Goal: Communication & Community: Answer question/provide support

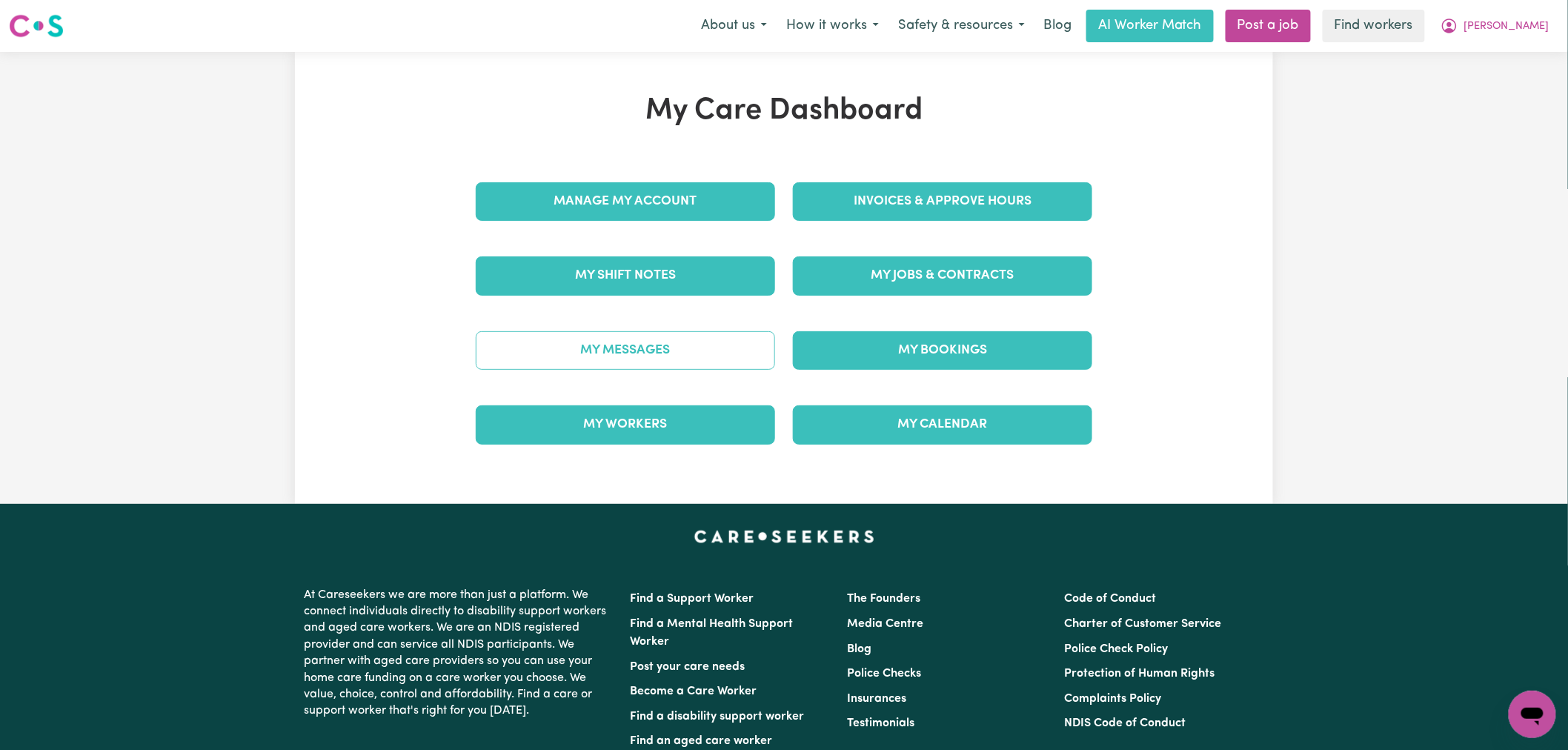
click at [620, 357] on link "My Messages" at bounding box center [626, 350] width 300 height 38
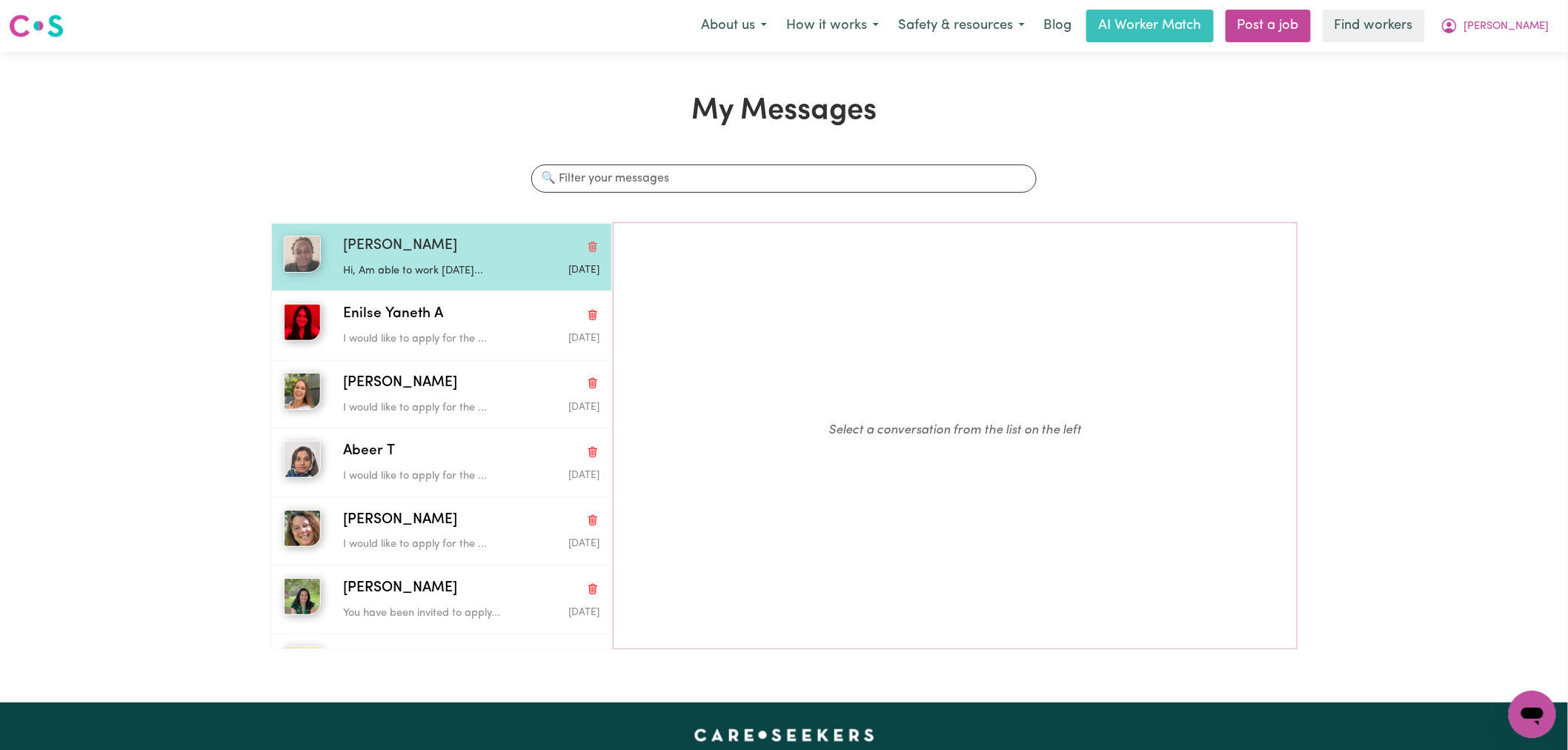
click at [428, 271] on p "Hi, Am able to work [DATE]..." at bounding box center [428, 271] width 170 height 16
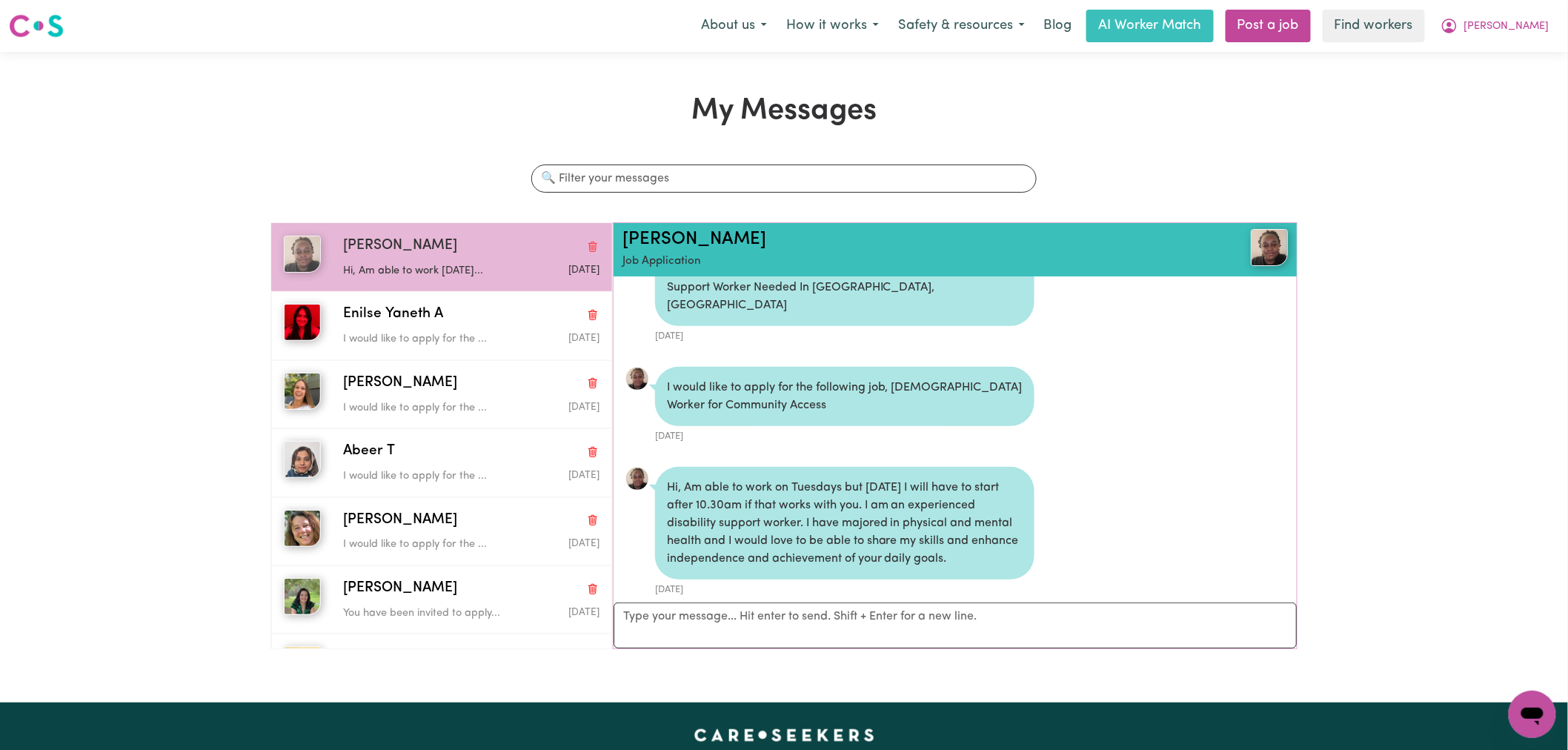
scroll to position [82, 0]
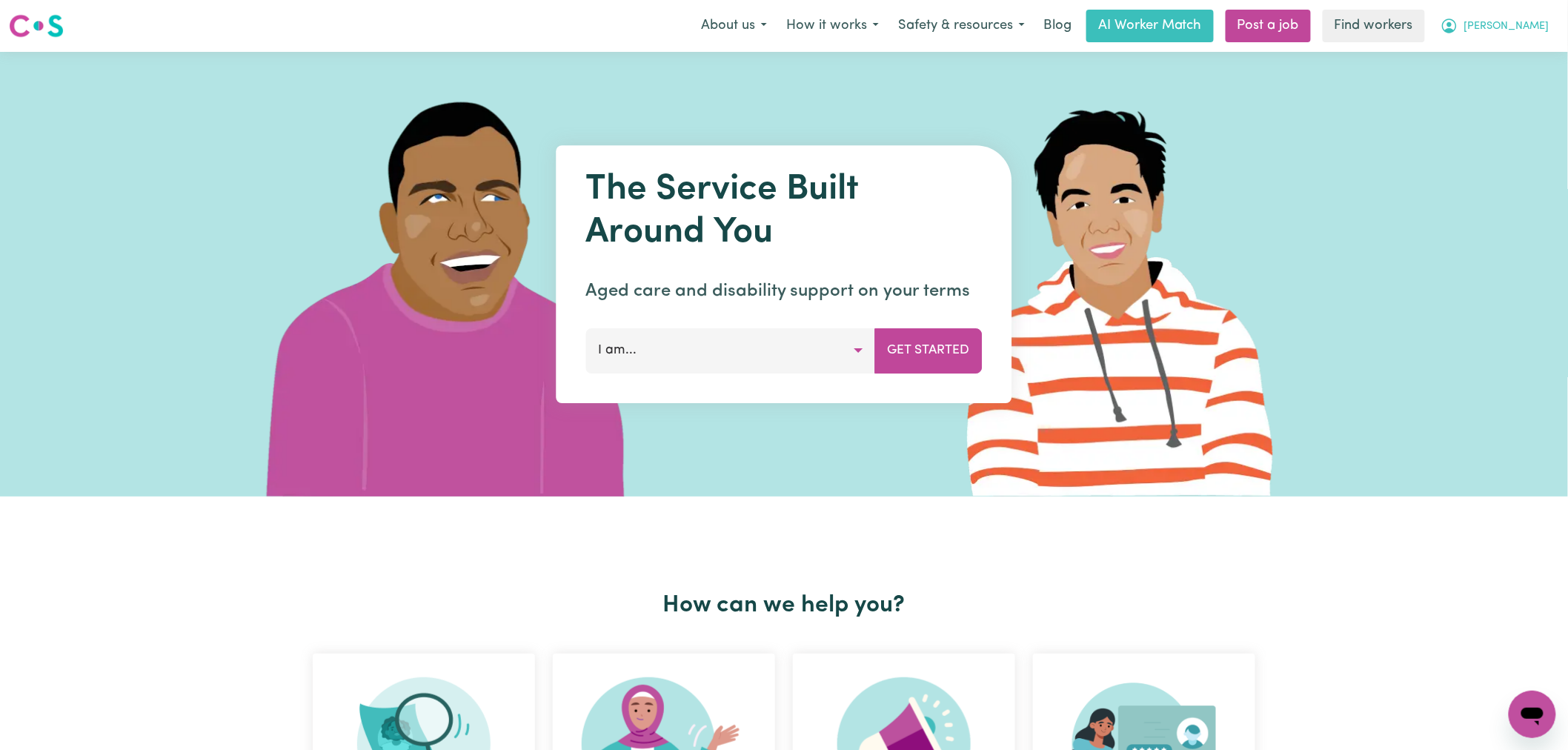
click at [1527, 34] on span "[PERSON_NAME]" at bounding box center [1506, 27] width 85 height 16
drag, startPoint x: 1527, startPoint y: 36, endPoint x: 1523, endPoint y: 54, distance: 18.4
click at [1523, 78] on link "Logout" at bounding box center [1500, 85] width 117 height 28
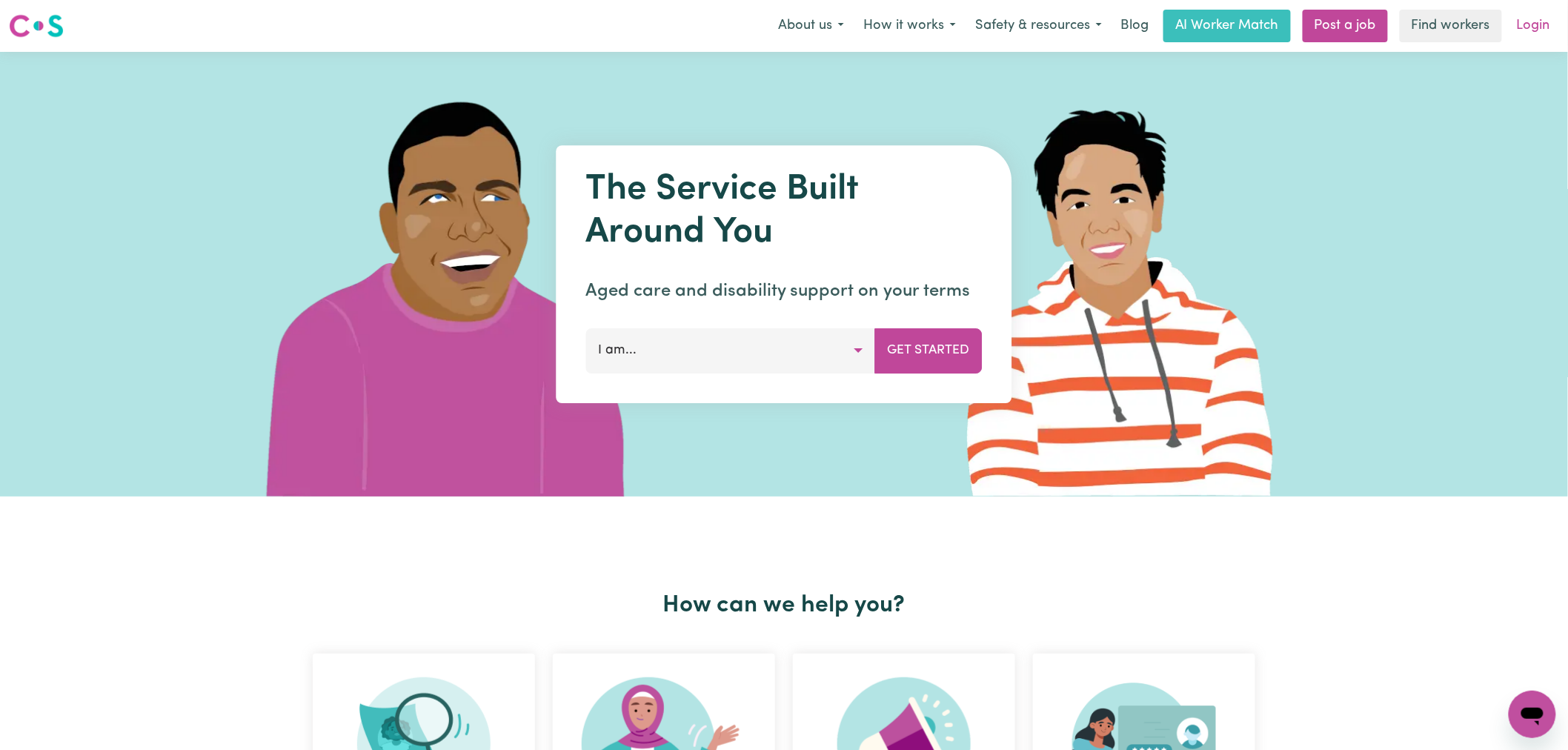
click at [1530, 30] on link "Login" at bounding box center [1534, 26] width 52 height 33
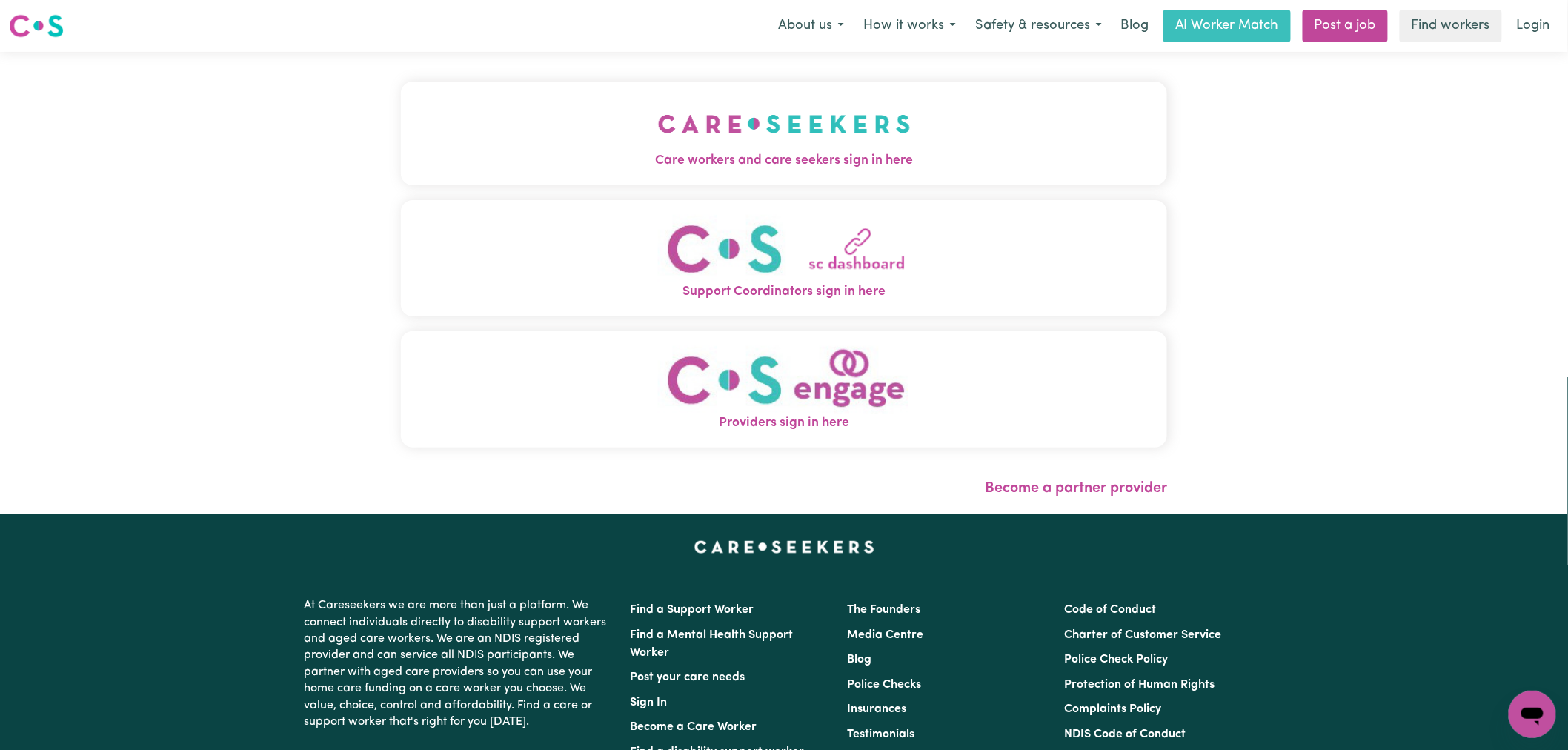
click at [613, 147] on button "Care workers and care seekers sign in here" at bounding box center [784, 133] width 766 height 104
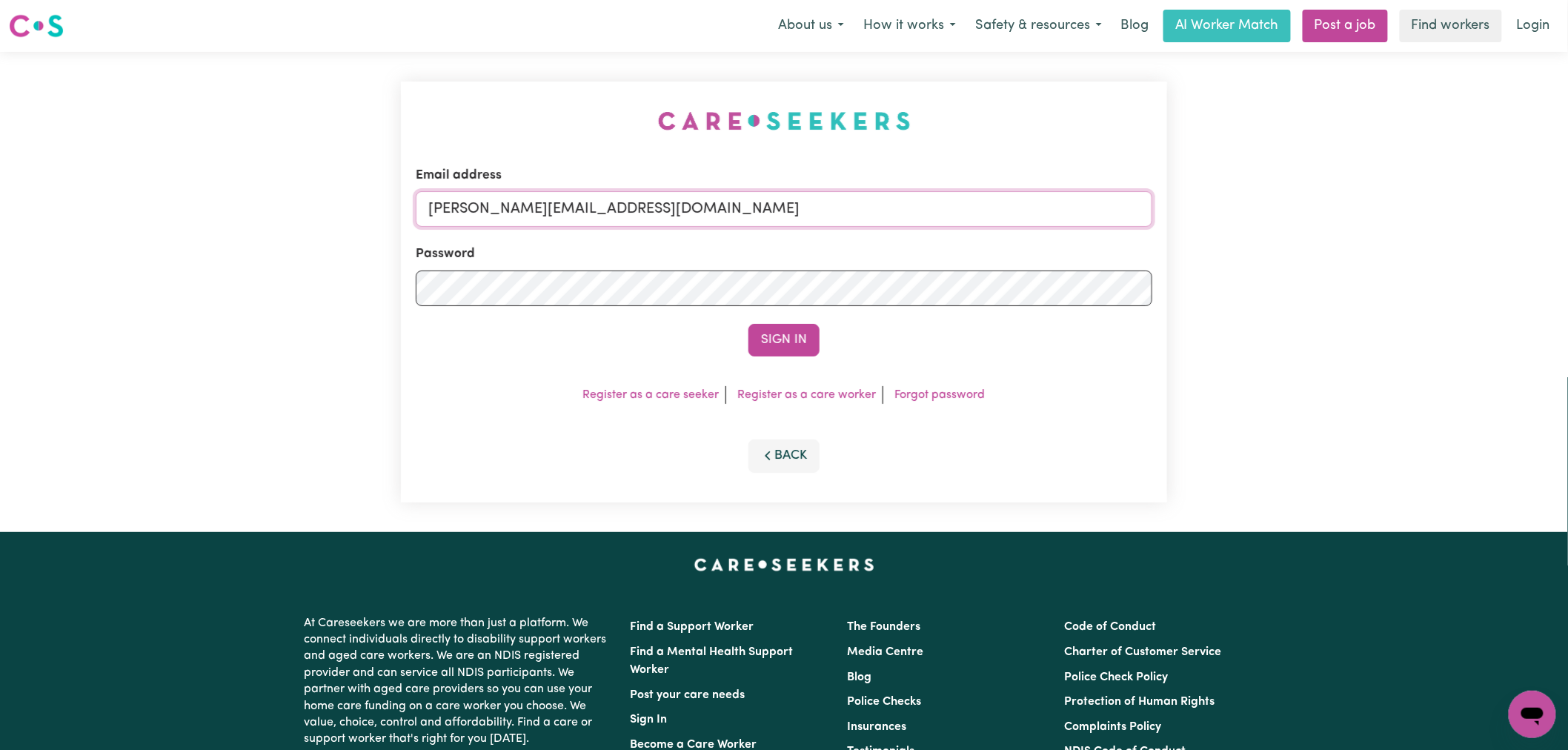
click at [672, 203] on input "lindsay@careseekers.com.au" at bounding box center [784, 209] width 737 height 36
drag, startPoint x: 795, startPoint y: 213, endPoint x: 507, endPoint y: 205, distance: 288.1
click at [507, 205] on input "superuser~margaretfoshYS@careseekers.com.au" at bounding box center [784, 209] width 737 height 36
type input "superuser~margaretfoshYS@careseekers.com.au"
click at [748, 324] on button "Sign In" at bounding box center [784, 340] width 71 height 33
